Goal: Information Seeking & Learning: Learn about a topic

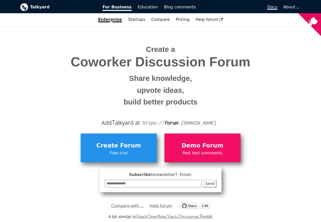
click at [275, 7] on span "Docs" at bounding box center [272, 7] width 10 height 5
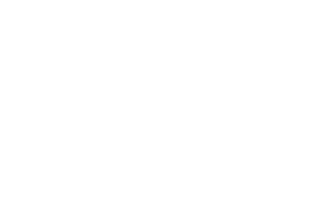
click at [280, 6] on body at bounding box center [162, 111] width 325 height 222
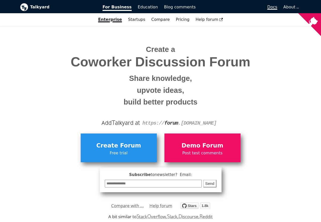
click at [275, 7] on span "Docs" at bounding box center [272, 7] width 10 height 5
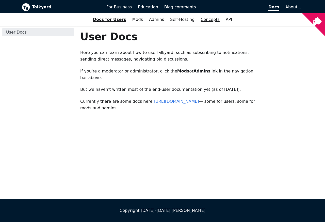
click at [206, 20] on link "Concepts" at bounding box center [209, 19] width 25 height 9
